Goal: Transaction & Acquisition: Purchase product/service

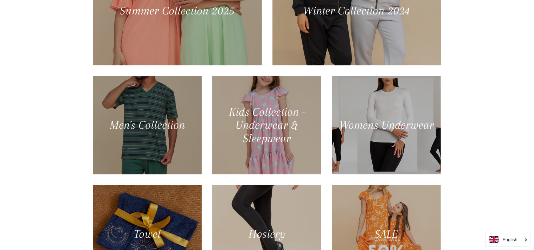
scroll to position [390, 0]
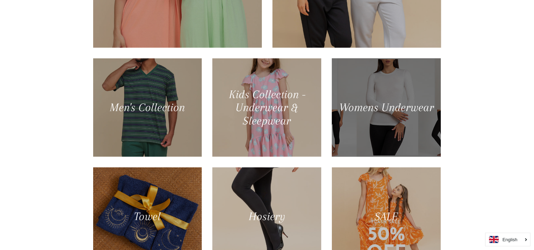
click at [371, 103] on div at bounding box center [387, 107] width 112 height 101
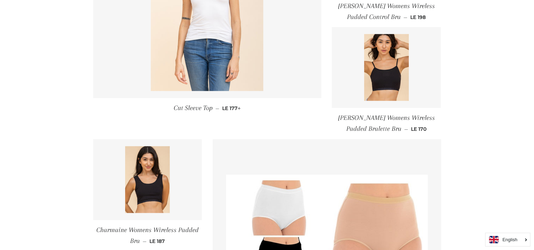
scroll to position [378, 0]
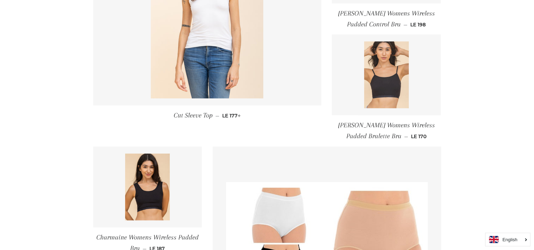
click at [400, 88] on img at bounding box center [386, 74] width 45 height 67
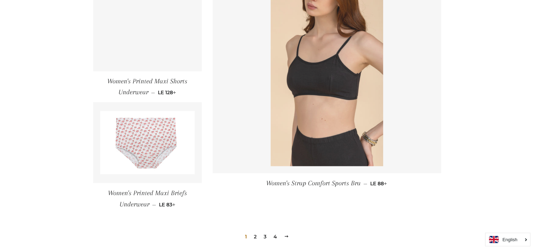
scroll to position [959, 0]
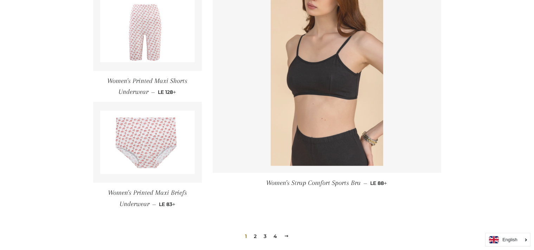
click at [324, 94] on img at bounding box center [327, 81] width 113 height 169
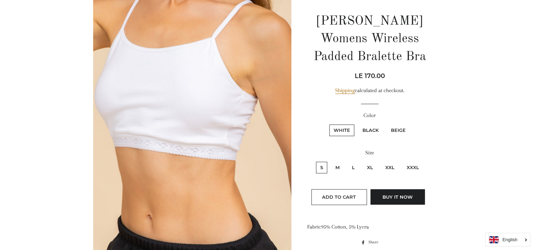
scroll to position [103, 0]
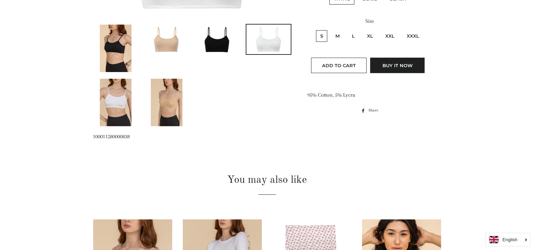
scroll to position [191, 0]
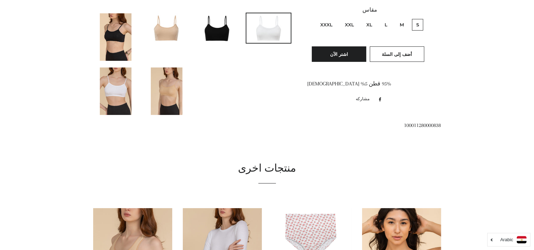
scroll to position [204, 0]
